Goal: Transaction & Acquisition: Register for event/course

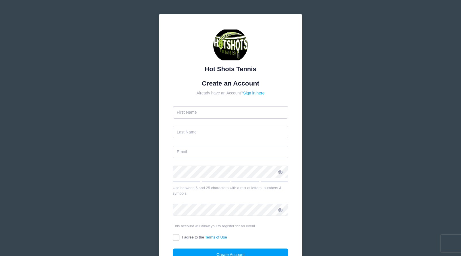
click at [237, 110] on input "text" at bounding box center [231, 112] width 116 height 12
type input "Lukas"
type input "Fisher"
type input "fisher.lukas@gmail.com"
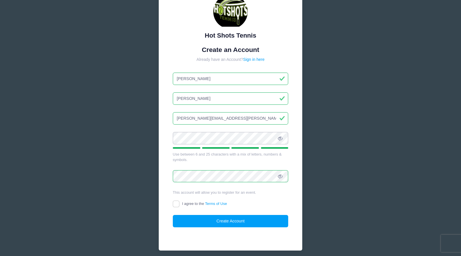
scroll to position [41, 0]
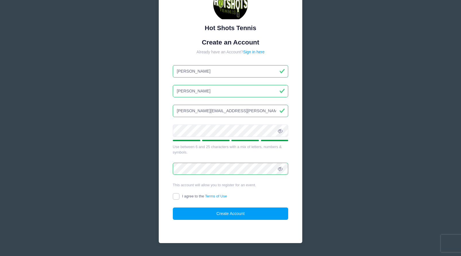
click at [175, 198] on input "I agree to the Terms of Use" at bounding box center [176, 196] width 7 height 7
checkbox input "true"
click at [183, 213] on button "Create Account" at bounding box center [231, 213] width 116 height 12
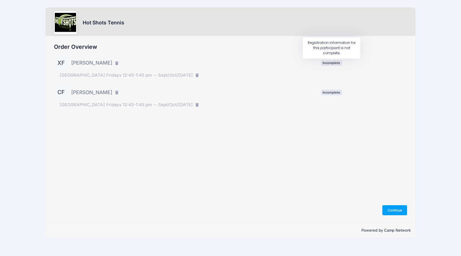
click at [325, 64] on span "Incomplete" at bounding box center [331, 62] width 21 height 5
click at [326, 64] on span "Incomplete" at bounding box center [331, 62] width 21 height 5
click at [392, 209] on button "Continue" at bounding box center [394, 210] width 25 height 10
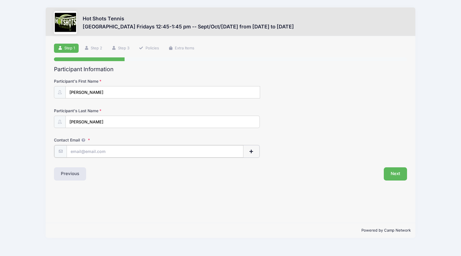
click at [184, 152] on input "Contact Email" at bounding box center [155, 151] width 177 height 12
type input "fisher.lukas@gmail.com"
click at [276, 173] on div "Next" at bounding box center [319, 173] width 179 height 13
click at [328, 151] on div "Contact Email fisher.lukas@gmail.com" at bounding box center [230, 147] width 353 height 20
click at [253, 150] on span "button" at bounding box center [251, 152] width 5 height 4
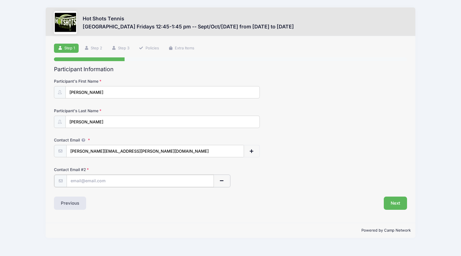
click at [183, 177] on input "text" at bounding box center [140, 181] width 147 height 12
type input "Teresamorr@gmail.com"
click at [245, 191] on div "Participant Information Participant's First Name Xavier Participant's Last Name…" at bounding box center [230, 137] width 353 height 143
click at [392, 206] on button "Next" at bounding box center [395, 202] width 23 height 13
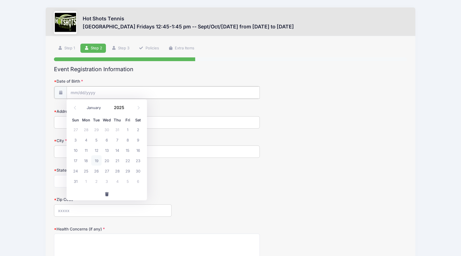
click at [104, 93] on input "Date of Birth" at bounding box center [163, 92] width 193 height 12
click at [298, 92] on div "Date of Birth" at bounding box center [230, 88] width 353 height 20
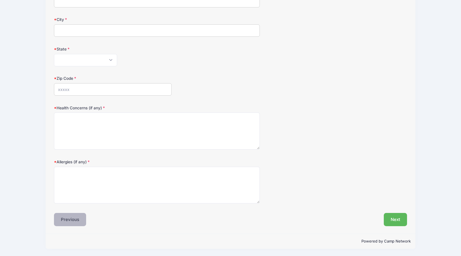
click at [68, 218] on button "Previous" at bounding box center [70, 219] width 32 height 13
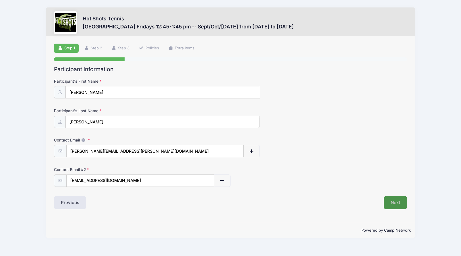
click at [395, 201] on button "Next" at bounding box center [395, 202] width 23 height 13
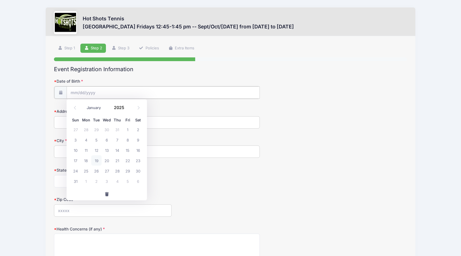
click at [153, 92] on input "Date of Birth" at bounding box center [163, 92] width 193 height 12
click at [128, 195] on button "button" at bounding box center [107, 194] width 80 height 12
click at [104, 92] on input "Date of Birth" at bounding box center [163, 92] width 193 height 12
click at [119, 91] on input "Date of Birth" at bounding box center [163, 92] width 193 height 12
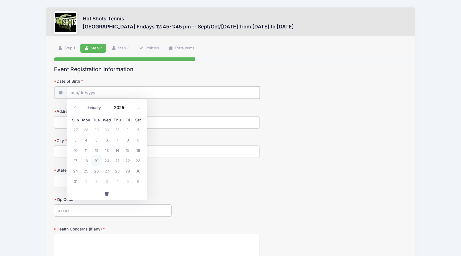
click at [119, 91] on input "Date of Birth" at bounding box center [163, 92] width 193 height 12
click at [85, 92] on input "Date of Birth" at bounding box center [163, 92] width 193 height 12
click at [116, 93] on input "Date of Birth" at bounding box center [163, 92] width 193 height 12
click at [75, 107] on icon at bounding box center [75, 108] width 4 height 4
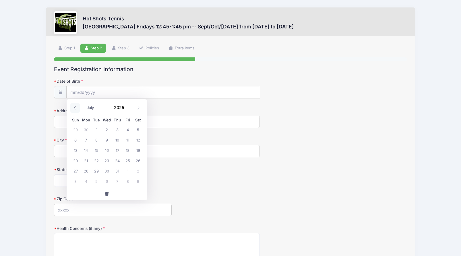
click at [75, 108] on icon at bounding box center [75, 108] width 4 height 4
select select "4"
click at [133, 109] on div "January February March April May June July August September October November De…" at bounding box center [106, 106] width 55 height 10
click at [128, 108] on span at bounding box center [128, 110] width 4 height 4
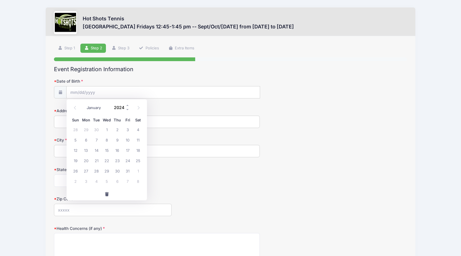
click at [123, 107] on input "2024" at bounding box center [120, 107] width 19 height 9
type input "2017"
click at [85, 160] on span "22" at bounding box center [86, 160] width 10 height 10
type input "05/22/2017"
click at [93, 123] on input "Address" at bounding box center [157, 122] width 206 height 12
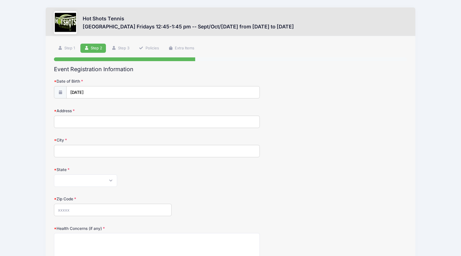
type input "627 W Mariposa Ave"
type input "EL SEGUNDO"
select select "CA"
type input "90245"
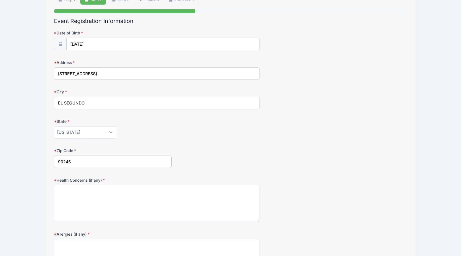
scroll to position [50, 0]
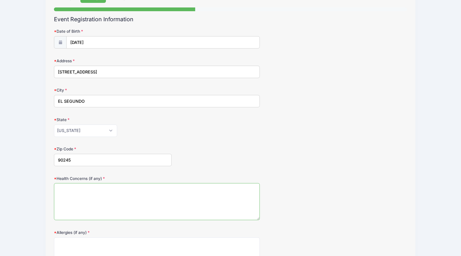
click at [116, 192] on textarea "Health Concerns (if any)" at bounding box center [157, 201] width 206 height 37
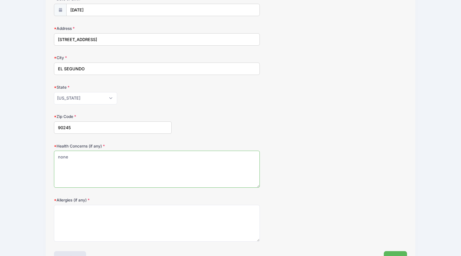
scroll to position [87, 0]
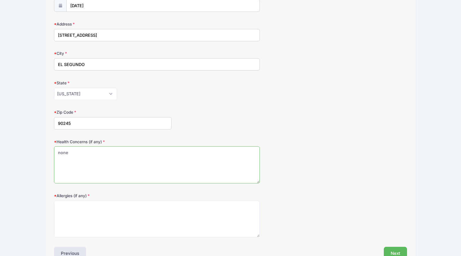
type textarea "none"
click at [152, 211] on textarea "Allergies (if any)" at bounding box center [157, 219] width 206 height 37
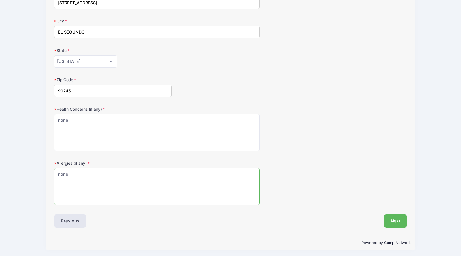
scroll to position [121, 0]
type textarea "none"
click at [391, 220] on button "Next" at bounding box center [395, 219] width 23 height 13
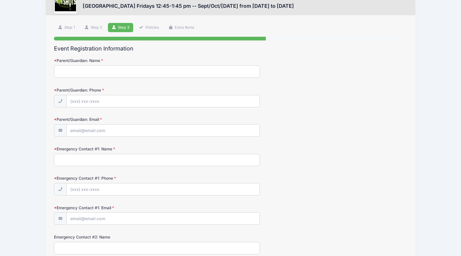
scroll to position [0, 0]
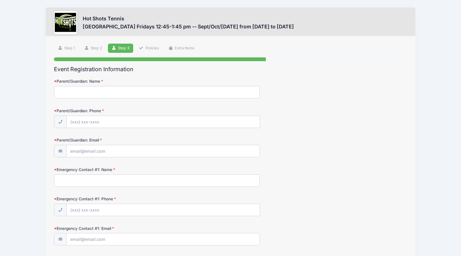
click at [178, 97] on input "Parent/Guardian: Name" at bounding box center [157, 92] width 206 height 12
type input "Lukas Fisher"
type input "(513) 312-5704"
type input "[PERSON_NAME][EMAIL_ADDRESS][PERSON_NAME][DOMAIN_NAME]"
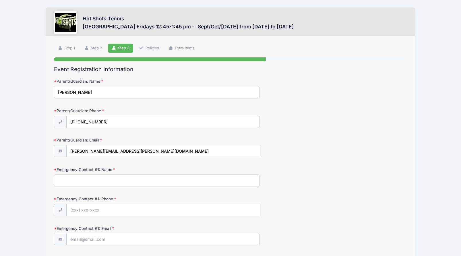
click at [315, 149] on div "Parent/Guardian: Email fisher.lukas@gmail.com" at bounding box center [230, 147] width 353 height 20
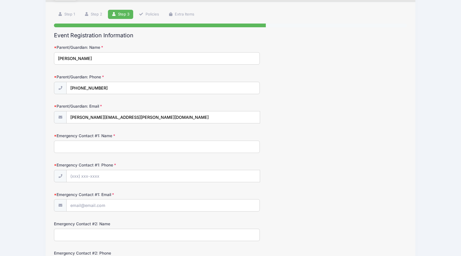
scroll to position [116, 0]
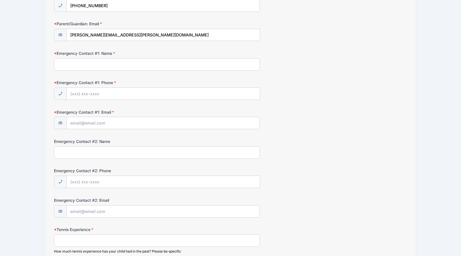
click at [199, 64] on input "Emergency Contact #1: Name" at bounding box center [157, 64] width 206 height 12
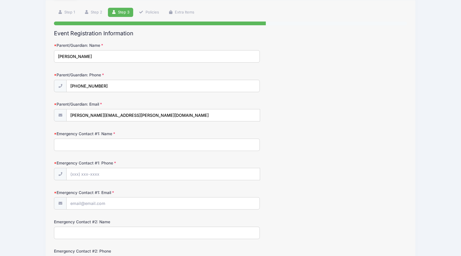
scroll to position [36, 0]
type input "Teresa Fisher"
type input "(408) 623-0828"
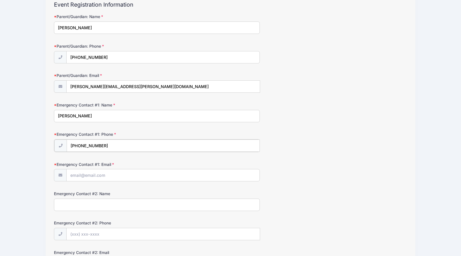
scroll to position [73, 0]
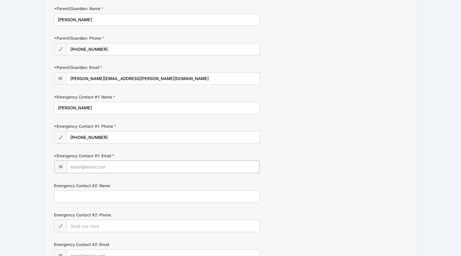
click at [123, 169] on input "Emergency Contact #1: Email" at bounding box center [163, 167] width 193 height 12
type input "teresamorr@gmail.com"
click at [118, 195] on input "Emergency Contact #2: Name" at bounding box center [157, 196] width 206 height 12
type input "Cynthia Land"
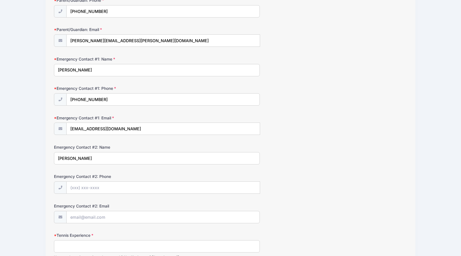
scroll to position [123, 0]
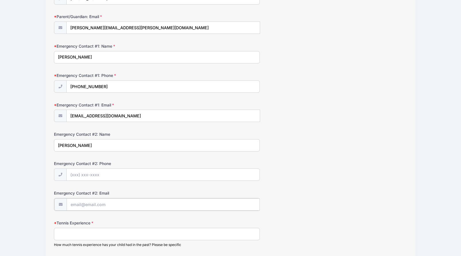
click at [81, 204] on input "Emergency Contact #2: Email" at bounding box center [163, 204] width 193 height 12
paste input "cynthialandau@gmail.com"
type input "cynthialandau@gmail.com"
click at [102, 146] on input "Cynthia Land" at bounding box center [157, 145] width 206 height 12
type input "Cynthia Landau"
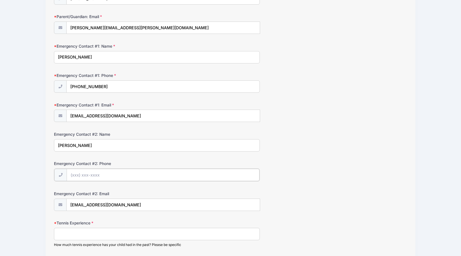
click at [103, 175] on input "Emergency Contact #2: Phone" at bounding box center [163, 175] width 193 height 12
paste input "(181) 862-6789"
click at [82, 176] on input "(181) 862-6789" at bounding box center [163, 175] width 193 height 12
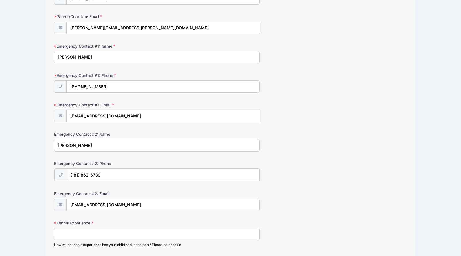
paste input "818) 626-7893"
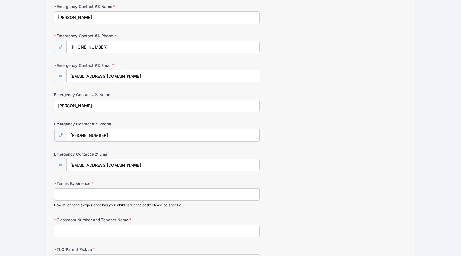
scroll to position [169, 0]
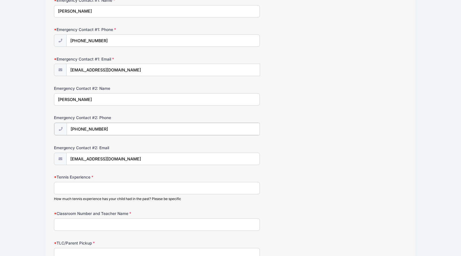
type input "(818) 626-7893"
click at [111, 190] on input "Tennis Experience" at bounding box center [157, 187] width 206 height 12
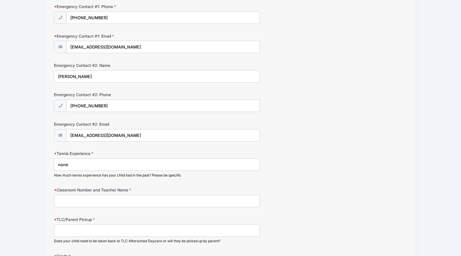
scroll to position [202, 0]
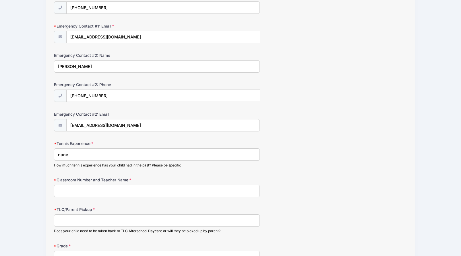
type input "none"
click at [104, 194] on input "Classroom Number and Teacher Name" at bounding box center [157, 191] width 206 height 12
type input "@"
type input "3"
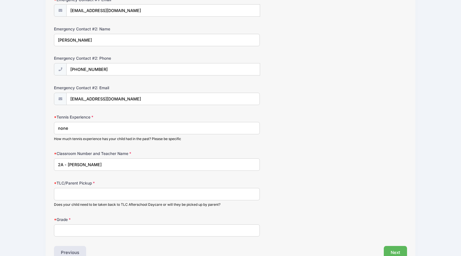
scroll to position [229, 0]
type input "2A - Mrs. Shaw"
click at [106, 195] on input "TLC/Parent Pickup" at bounding box center [157, 194] width 206 height 12
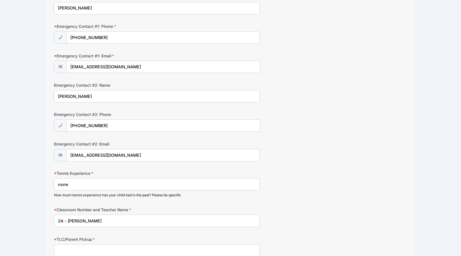
scroll to position [178, 0]
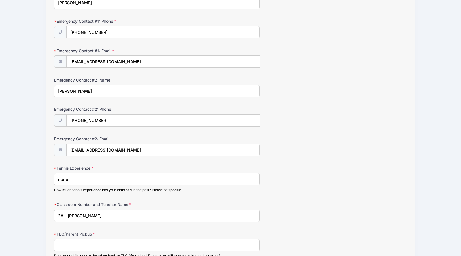
click at [112, 180] on input "none" at bounding box center [157, 179] width 206 height 12
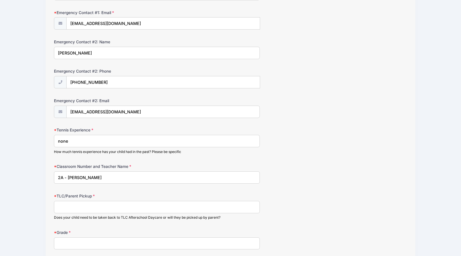
scroll to position [218, 0]
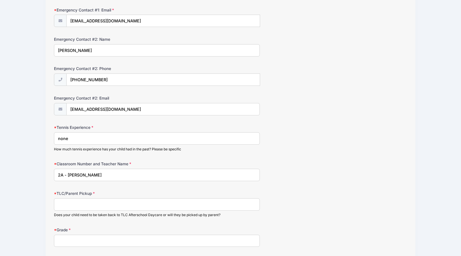
click at [97, 206] on input "TLC/Parent Pickup" at bounding box center [157, 204] width 206 height 12
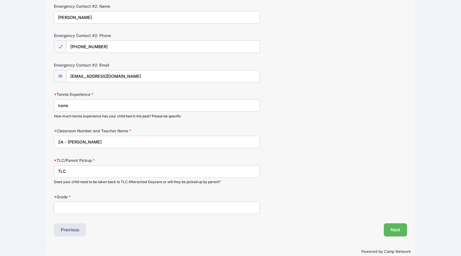
scroll to position [262, 0]
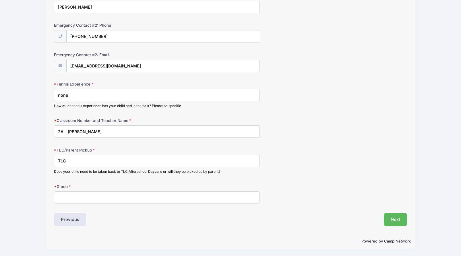
type input "TLC"
click at [98, 191] on div "Grade" at bounding box center [230, 194] width 353 height 20
click at [98, 196] on input "Grade" at bounding box center [157, 197] width 206 height 12
type input "2nd"
click at [392, 220] on button "Next" at bounding box center [395, 219] width 23 height 13
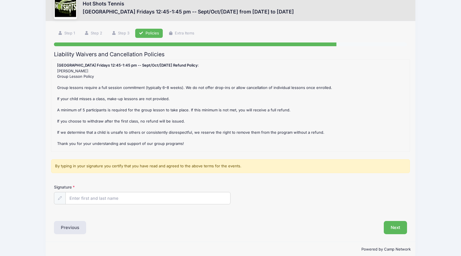
scroll to position [0, 0]
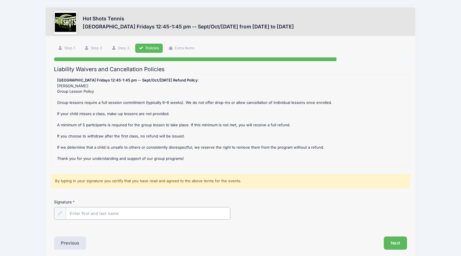
click at [127, 212] on input "Signature" at bounding box center [148, 213] width 164 height 12
type input "Lukas Fisher"
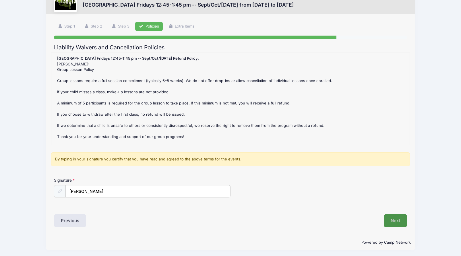
scroll to position [23, 0]
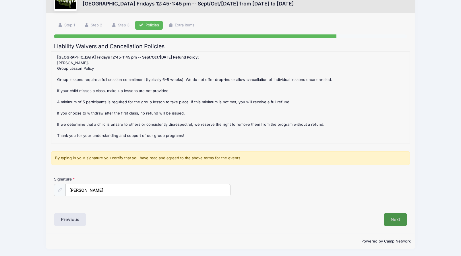
click at [395, 220] on button "Next" at bounding box center [395, 219] width 23 height 13
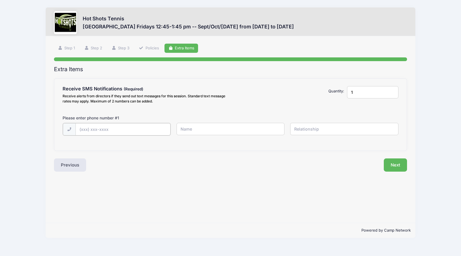
click at [0, 0] on input "text" at bounding box center [0, 0] width 0 height 0
type input "(513) 312-5704"
click at [0, 0] on input "text" at bounding box center [0, 0] width 0 height 0
type input "Lukas"
type input "Father"
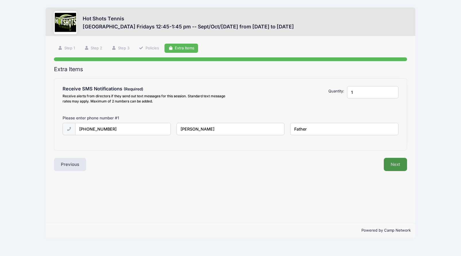
click at [393, 168] on button "Next" at bounding box center [395, 164] width 23 height 13
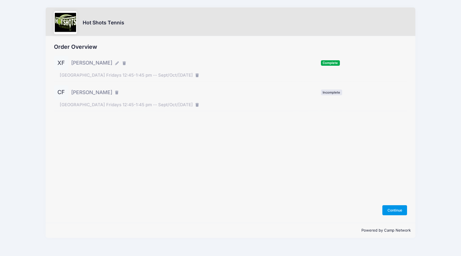
click at [393, 213] on button "Continue" at bounding box center [394, 210] width 25 height 10
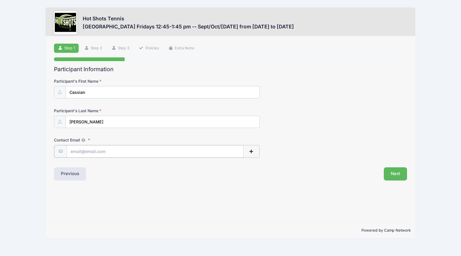
click at [107, 152] on input "Contact Email" at bounding box center [155, 151] width 177 height 12
type input "[PERSON_NAME][EMAIL_ADDRESS][PERSON_NAME][DOMAIN_NAME]"
click at [189, 183] on div "Step 1 /7 Step 1 Step 2 Step 3 Policies Extra Items Participant Information Par…" at bounding box center [231, 129] width 370 height 187
click at [253, 150] on span "button" at bounding box center [251, 152] width 5 height 4
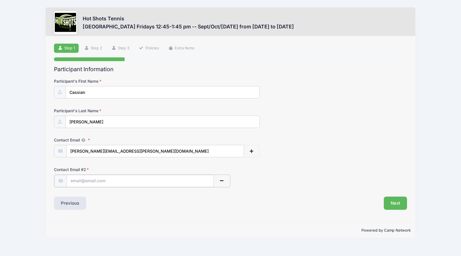
click at [170, 182] on input "text" at bounding box center [140, 181] width 147 height 12
type input "[EMAIL_ADDRESS][DOMAIN_NAME]"
click at [310, 175] on div "Contact Email # 2 [EMAIL_ADDRESS][DOMAIN_NAME]" at bounding box center [230, 177] width 353 height 20
click at [391, 202] on button "Next" at bounding box center [395, 202] width 23 height 13
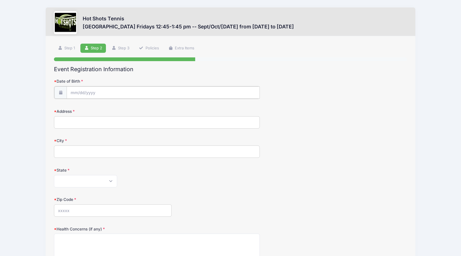
click at [131, 95] on input "Date of Birth" at bounding box center [163, 92] width 193 height 12
click at [100, 107] on select "January February March April May June July August September October November De…" at bounding box center [97, 107] width 26 height 7
click at [84, 104] on select "January February March April May June July August September October November De…" at bounding box center [97, 107] width 26 height 7
click at [120, 108] on input "2025" at bounding box center [120, 107] width 19 height 9
click at [128, 106] on span at bounding box center [128, 105] width 4 height 4
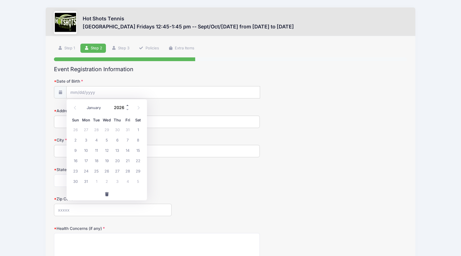
click at [128, 106] on span at bounding box center [128, 105] width 4 height 4
click at [127, 111] on span at bounding box center [128, 110] width 4 height 4
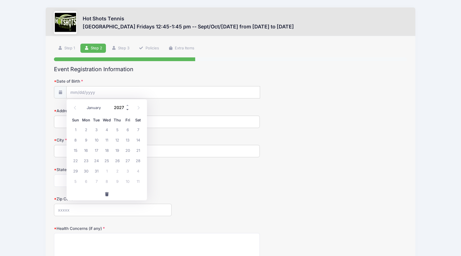
click at [127, 111] on span at bounding box center [128, 110] width 4 height 4
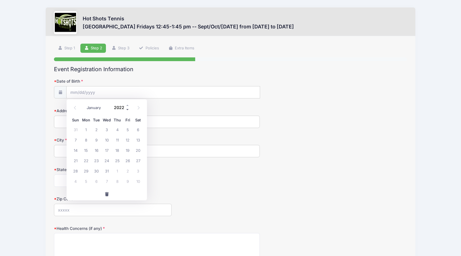
click at [127, 111] on span at bounding box center [128, 110] width 4 height 4
click at [127, 106] on span at bounding box center [128, 105] width 4 height 4
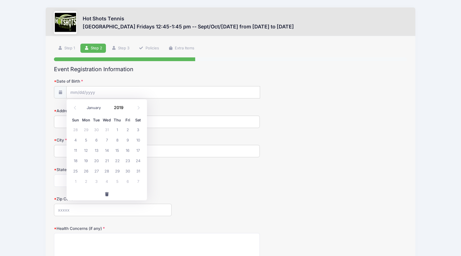
click at [166, 108] on label "Address" at bounding box center [113, 111] width 118 height 6
click at [166, 116] on input "Address" at bounding box center [157, 122] width 206 height 12
type input "2025"
click at [115, 96] on input "Date of Birth" at bounding box center [163, 92] width 193 height 12
click at [138, 110] on span at bounding box center [138, 108] width 9 height 10
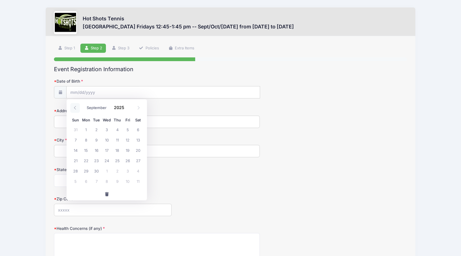
click at [77, 108] on span at bounding box center [74, 108] width 9 height 10
select select "7"
click at [115, 109] on input "2025" at bounding box center [120, 107] width 19 height 9
click at [127, 110] on span at bounding box center [128, 110] width 4 height 4
click at [128, 109] on span at bounding box center [128, 110] width 4 height 4
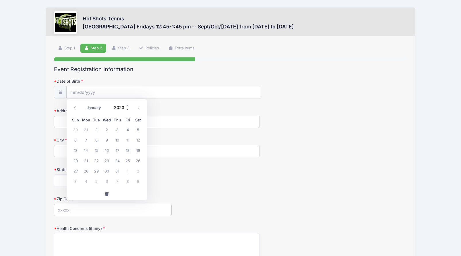
click at [128, 109] on span at bounding box center [128, 110] width 4 height 4
type input "2019"
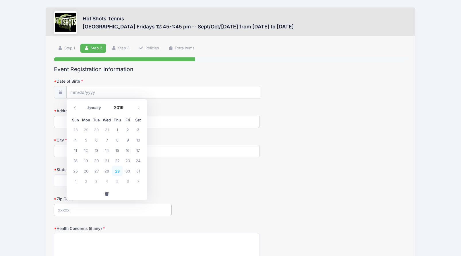
click at [118, 172] on span "29" at bounding box center [117, 171] width 10 height 10
type input "08/29/2019"
click at [97, 121] on input "Address" at bounding box center [157, 122] width 206 height 12
type input "627 W Mariposa Ave"
type input "EL SEGUNDO"
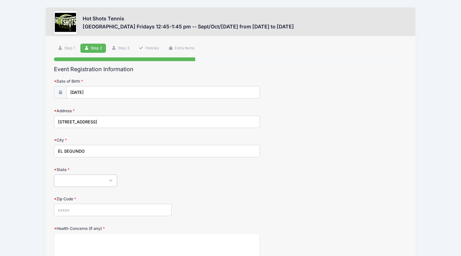
select select "CA"
type input "90245"
click at [135, 172] on div "State Alabama Alaska American Samoa Arizona Arkansas Armed Forces Africa Armed …" at bounding box center [230, 176] width 353 height 20
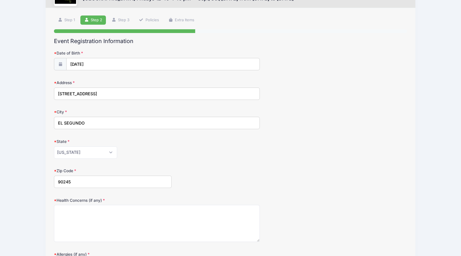
scroll to position [76, 0]
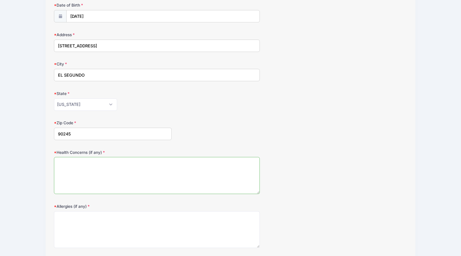
click at [122, 185] on textarea "Health Concerns (if any)" at bounding box center [157, 175] width 206 height 37
type textarea "none"
click at [121, 227] on textarea "Allergies (if any)" at bounding box center [157, 229] width 206 height 37
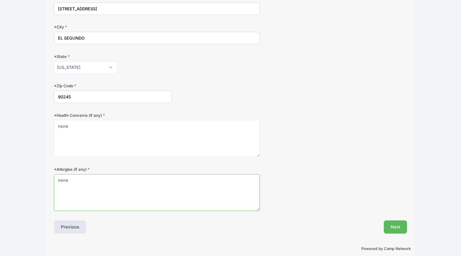
scroll to position [121, 0]
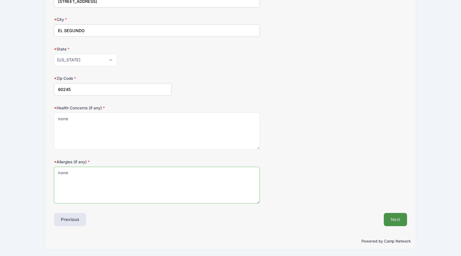
type textarea "none"
click at [393, 222] on button "Next" at bounding box center [395, 219] width 23 height 13
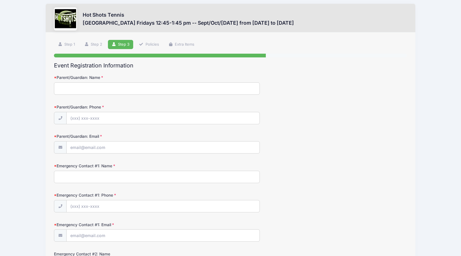
scroll to position [0, 0]
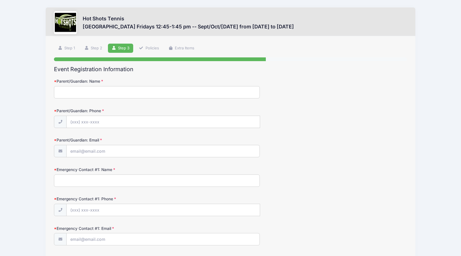
click at [187, 95] on input "Parent/Guardian: Name" at bounding box center [157, 92] width 206 height 12
type input "Lukas Fisher"
type input "(513) 312-5704"
type input "[PERSON_NAME][EMAIL_ADDRESS][PERSON_NAME][DOMAIN_NAME]"
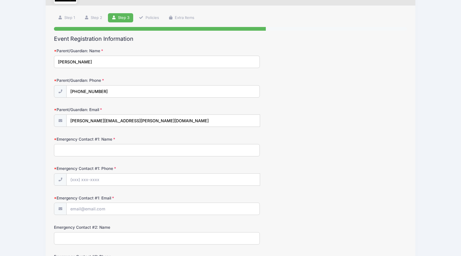
scroll to position [32, 0]
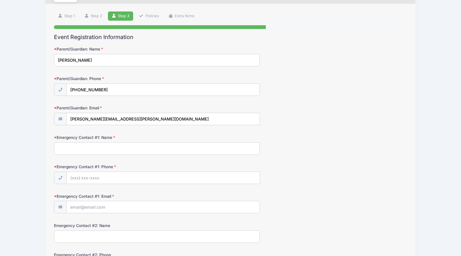
click at [123, 147] on input "Emergency Contact #1: Name" at bounding box center [157, 148] width 206 height 12
type input "Teresa Fisher"
click at [102, 174] on input "Emergency Contact #1: Phone" at bounding box center [163, 178] width 193 height 12
click at [98, 178] on input "Emergency Contact #1: Phone" at bounding box center [163, 178] width 193 height 12
type input "(408) 623-0828"
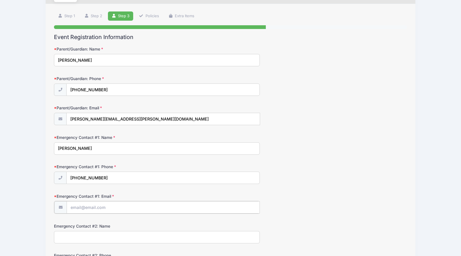
click at [94, 210] on input "Emergency Contact #1: Email" at bounding box center [163, 207] width 193 height 12
click at [113, 210] on input "Emergency Contact #1: Email" at bounding box center [163, 207] width 193 height 12
type input "teresamorr@gmail.com"
type input "Cynthia Landau"
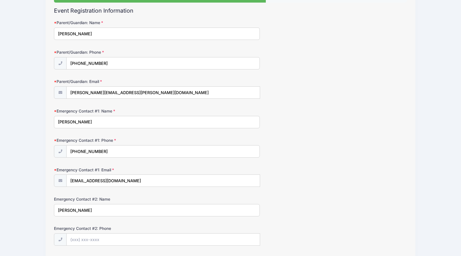
drag, startPoint x: 110, startPoint y: 223, endPoint x: 110, endPoint y: 215, distance: 8.0
click at [110, 217] on form "Parent/Guardian: Name Lukas Fisher Parent/Guardian: Phone (513) 312-5704 Parent…" at bounding box center [230, 213] width 353 height 387
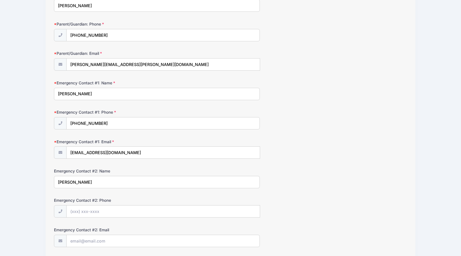
scroll to position [101, 0]
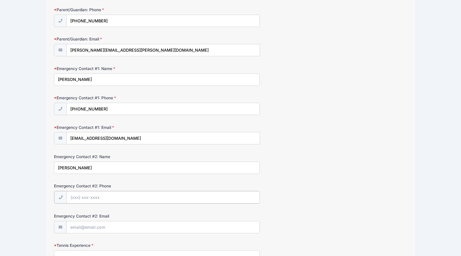
click at [98, 197] on input "Emergency Contact #2: Phone" at bounding box center [163, 197] width 193 height 12
type input "(818) 626-7893"
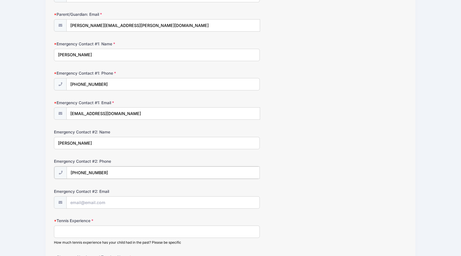
scroll to position [131, 0]
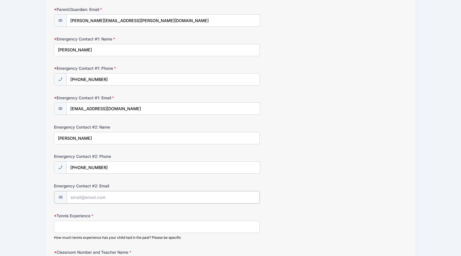
click at [108, 200] on input "Emergency Contact #2: Email" at bounding box center [163, 197] width 193 height 12
type input "cynthialandau@gmail.com"
click at [110, 224] on input "Tennis Experience" at bounding box center [157, 226] width 206 height 12
type input "none"
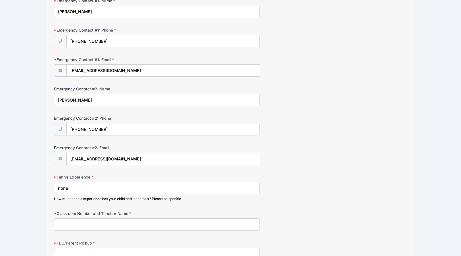
scroll to position [187, 0]
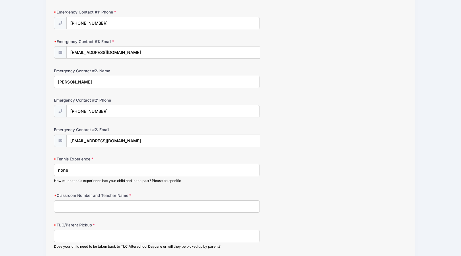
click at [98, 206] on input "Classroom Number and Teacher Name" at bounding box center [157, 206] width 206 height 12
click at [61, 206] on input "2A - Mrs. Shaw" at bounding box center [157, 206] width 206 height 12
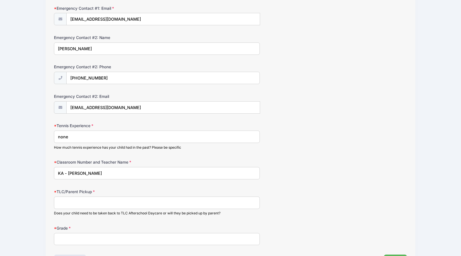
scroll to position [222, 0]
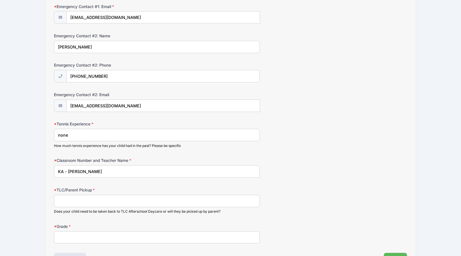
type input "KA - Ms. Klein"
click at [71, 202] on input "TLC/Parent Pickup" at bounding box center [157, 201] width 206 height 12
type input "TLC"
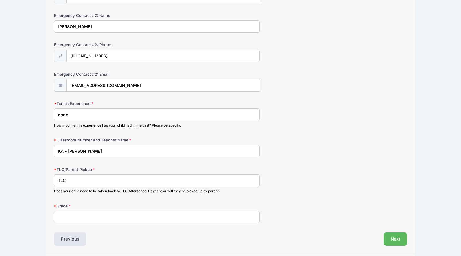
click at [86, 216] on input "Grade" at bounding box center [157, 217] width 206 height 12
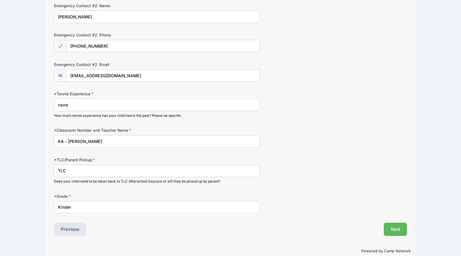
scroll to position [255, 0]
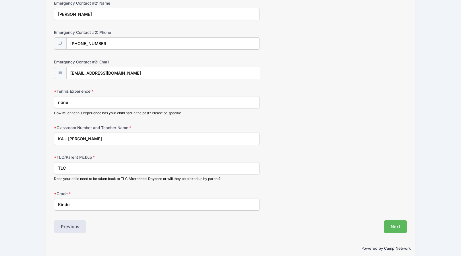
type input "Kinder"
click at [112, 218] on div "Event Registration Information Parent/Guardian: Name Lukas Fisher Parent/Guardi…" at bounding box center [230, 22] width 353 height 422
click at [394, 224] on button "Next" at bounding box center [395, 226] width 23 height 13
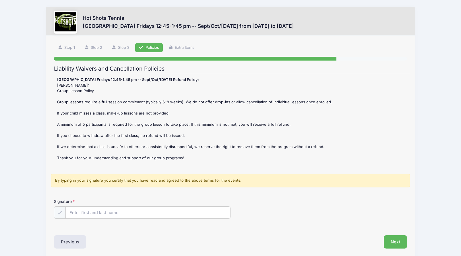
scroll to position [0, 0]
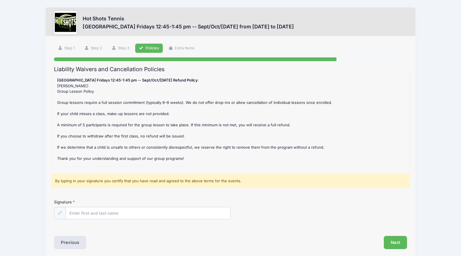
click at [104, 223] on div "Signature" at bounding box center [230, 213] width 358 height 29
click at [106, 216] on input "Signature" at bounding box center [148, 213] width 164 height 12
type input "l"
type input "Lukas Fisher"
click at [263, 160] on div "American Martyrs Elementary Fridays 12:45-1:45 pm -- Sept/Oct/Nov 2025 Refund P…" at bounding box center [230, 120] width 352 height 86
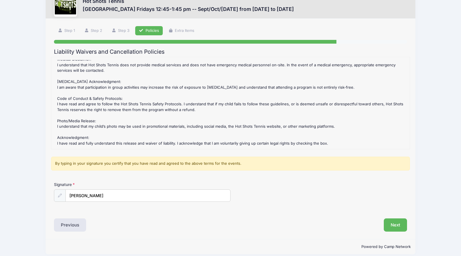
scroll to position [20, 0]
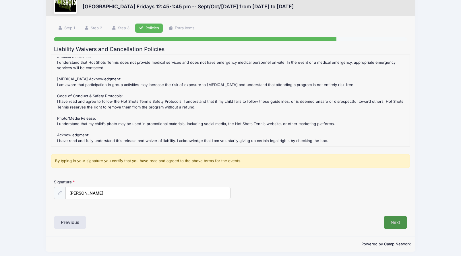
click at [391, 222] on button "Next" at bounding box center [395, 222] width 23 height 13
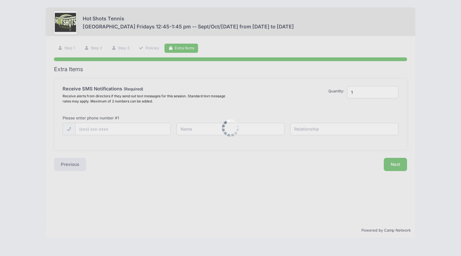
scroll to position [0, 0]
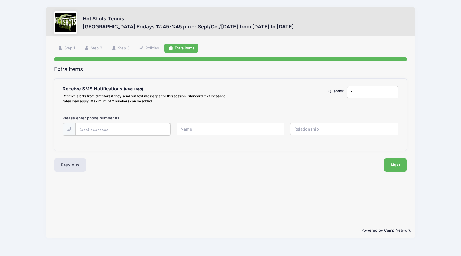
click at [0, 0] on input "text" at bounding box center [0, 0] width 0 height 0
type input "(513) 312-5704"
click at [0, 0] on input "text" at bounding box center [0, 0] width 0 height 0
type input "lukas"
type input "father"
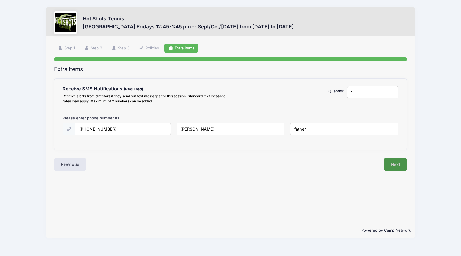
click at [393, 162] on button "Next" at bounding box center [395, 164] width 23 height 13
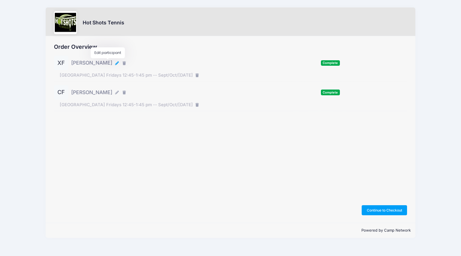
click at [115, 63] on icon "button" at bounding box center [117, 63] width 5 height 0
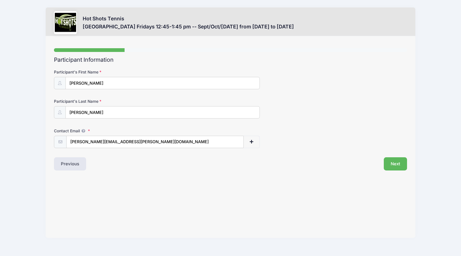
select select "CA"
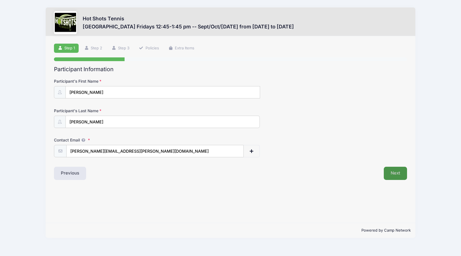
click at [394, 172] on button "Next" at bounding box center [395, 173] width 23 height 13
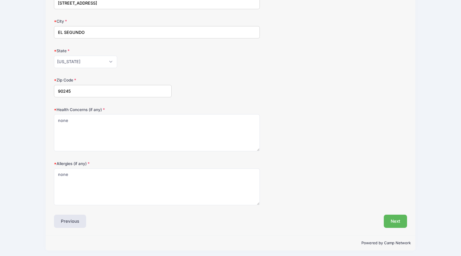
scroll to position [121, 0]
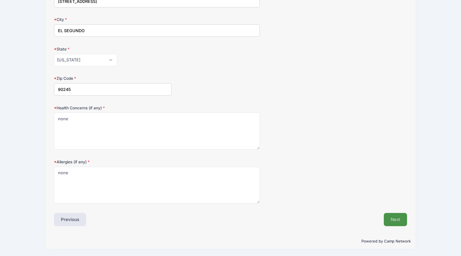
click at [405, 214] on button "Next" at bounding box center [395, 219] width 23 height 13
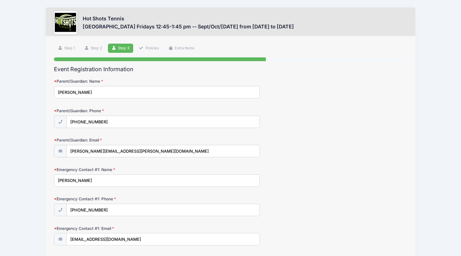
scroll to position [0, 0]
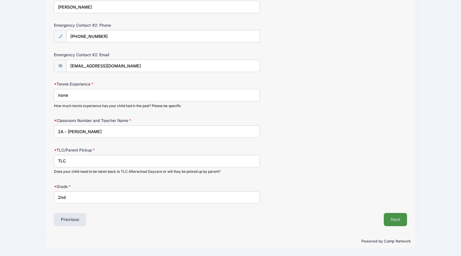
click at [399, 220] on button "Next" at bounding box center [395, 219] width 23 height 13
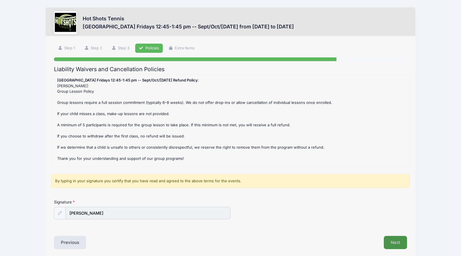
click at [393, 241] on button "Next" at bounding box center [395, 242] width 23 height 13
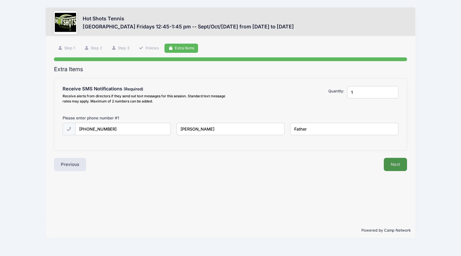
click at [391, 165] on button "Next" at bounding box center [395, 164] width 23 height 13
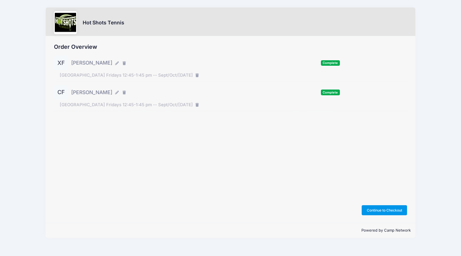
click at [374, 210] on button "Continue to Checkout" at bounding box center [384, 210] width 45 height 10
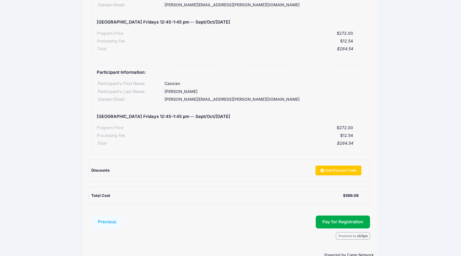
scroll to position [98, 0]
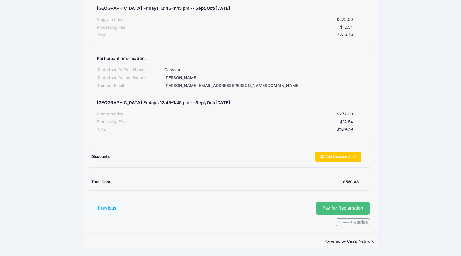
click at [326, 208] on span "Pay for Registration" at bounding box center [342, 207] width 41 height 5
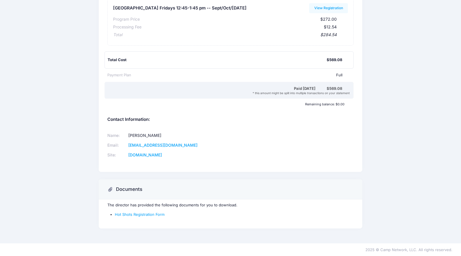
scroll to position [171, 0]
click at [141, 215] on link "Hot Shots Registration Form" at bounding box center [140, 214] width 50 height 5
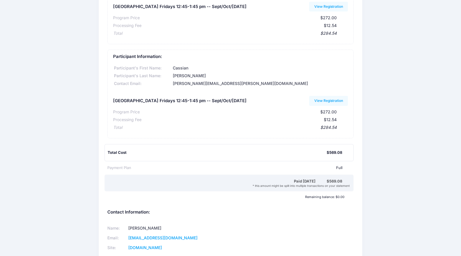
scroll to position [0, 0]
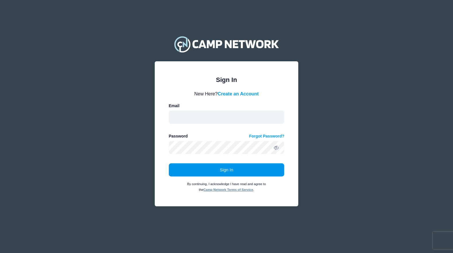
type input "[PERSON_NAME][EMAIL_ADDRESS][PERSON_NAME][DOMAIN_NAME]"
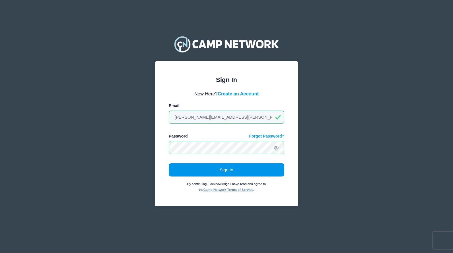
click at [211, 172] on button "Sign In" at bounding box center [227, 170] width 116 height 13
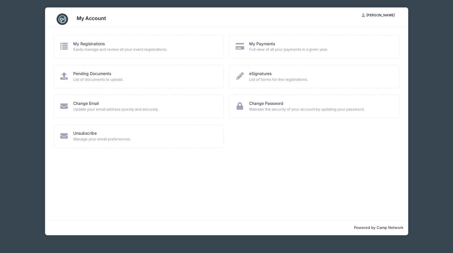
click at [153, 51] on span "Easily manage and review all your event registrations." at bounding box center [144, 50] width 143 height 6
click at [257, 53] on div "My Payments Full view of all your payments in a given year." at bounding box center [314, 46] width 170 height 23
